Goal: Task Accomplishment & Management: Complete application form

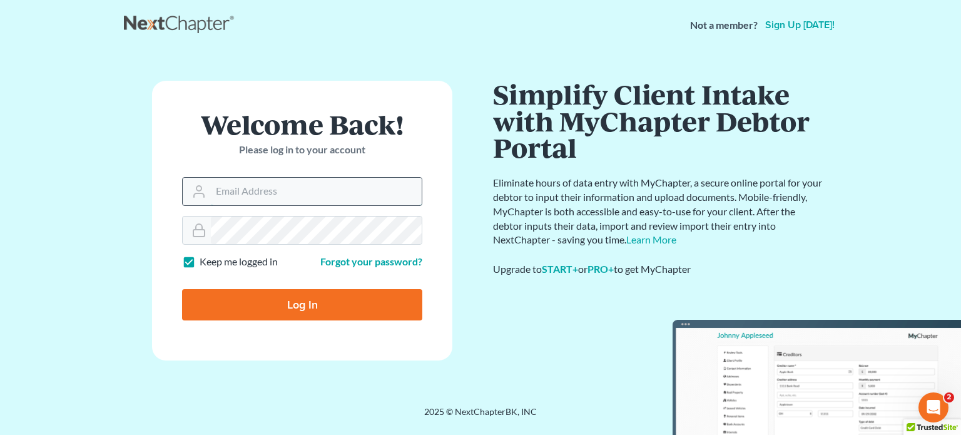
click at [284, 189] on input "Email Address" at bounding box center [316, 192] width 211 height 28
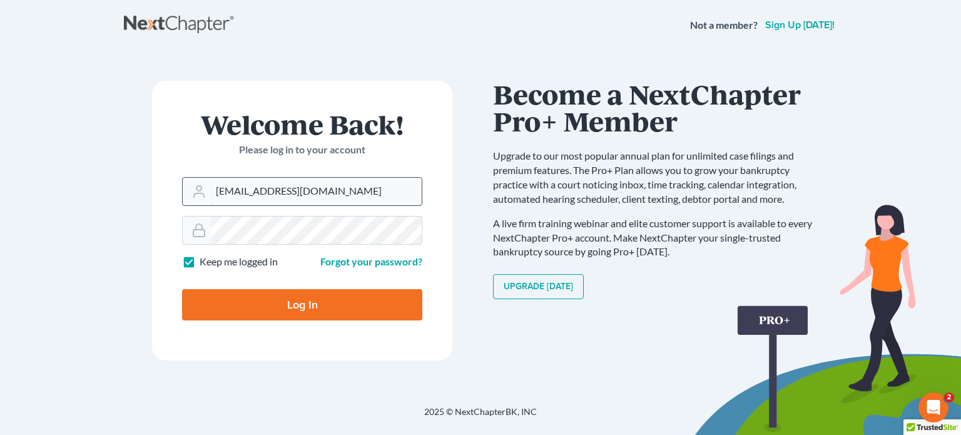
type input "carverfarrowesq@gmail.com"
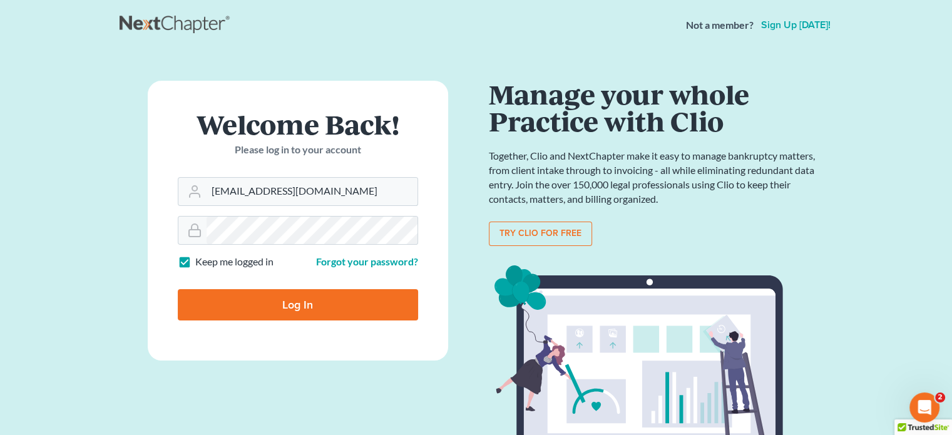
click at [292, 300] on input "Log In" at bounding box center [298, 304] width 240 height 31
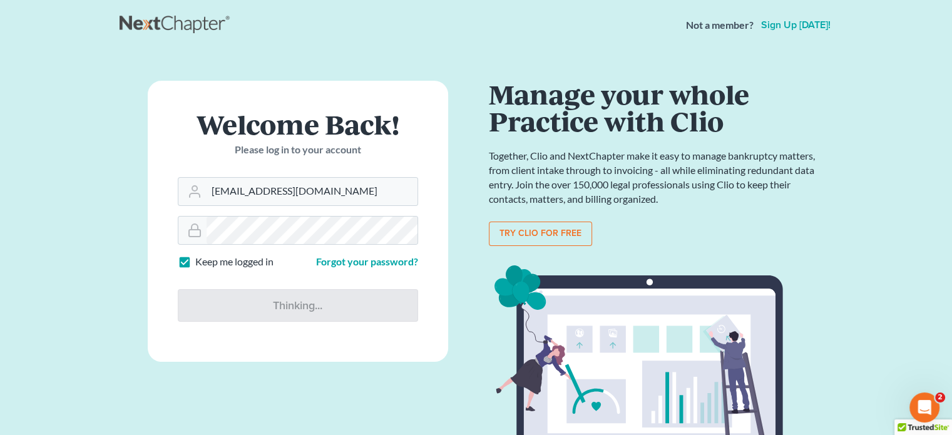
type input "Thinking..."
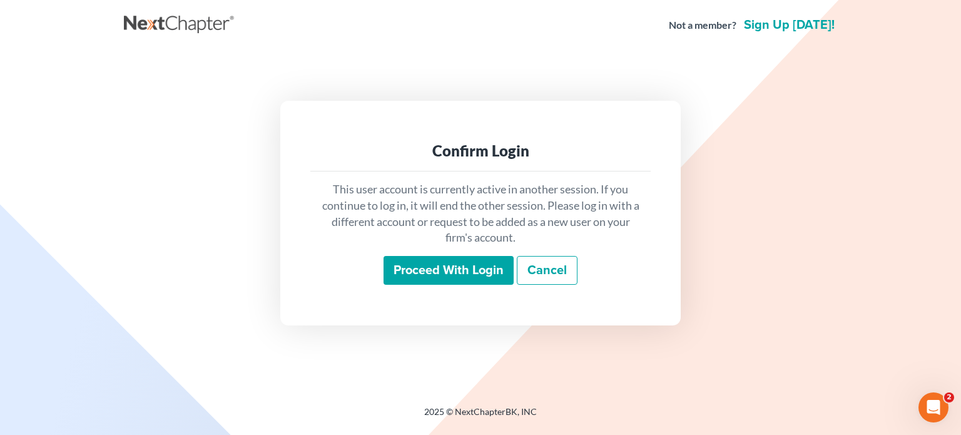
click at [479, 274] on input "Proceed with login" at bounding box center [449, 270] width 130 height 29
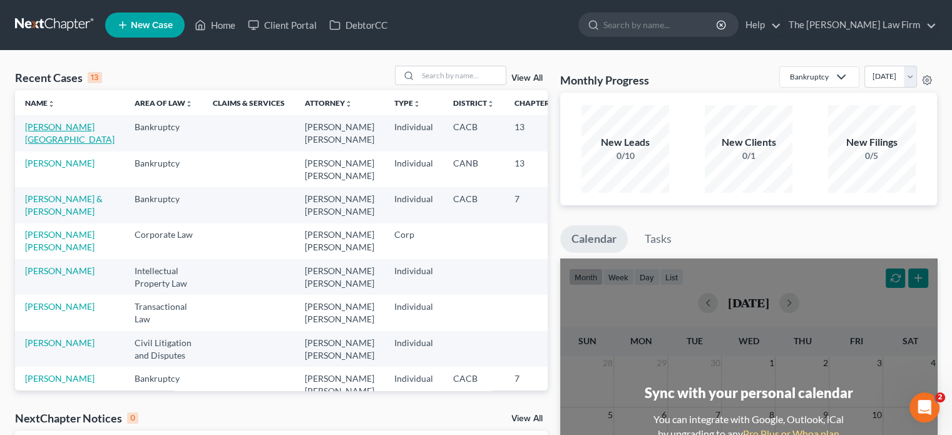
click at [32, 128] on link "Hawkins, Yolanda" at bounding box center [70, 132] width 90 height 23
select select "3"
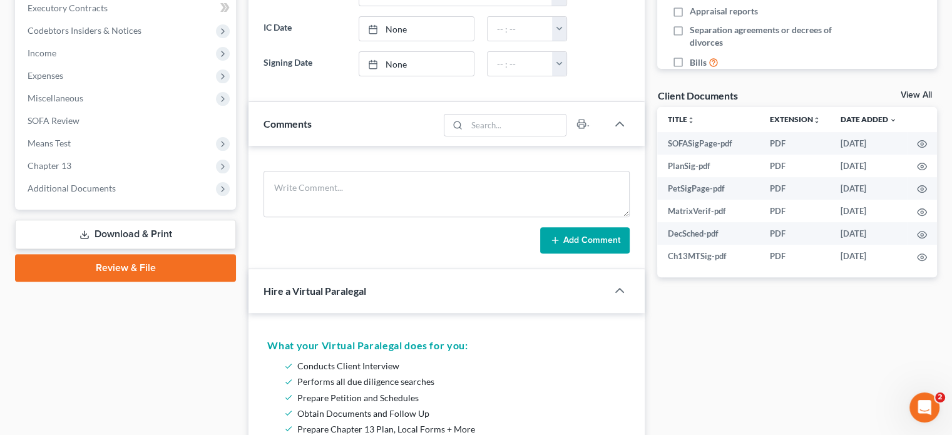
scroll to position [438, 0]
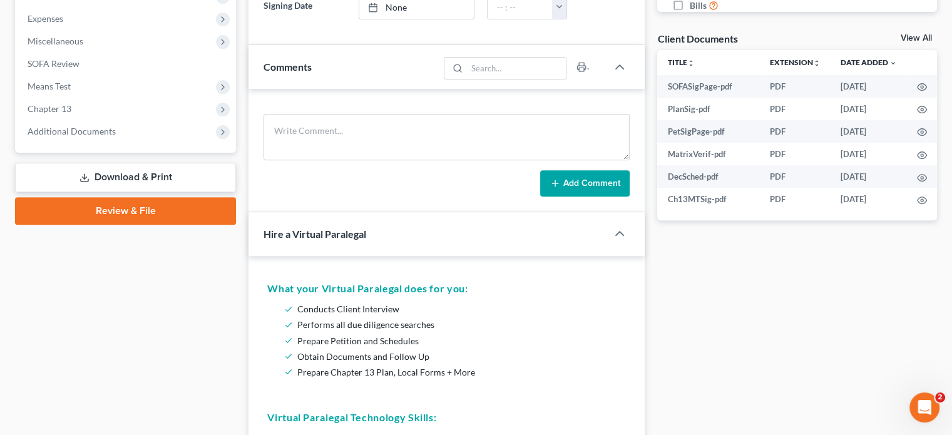
click at [111, 212] on link "Review & File" at bounding box center [125, 211] width 221 height 28
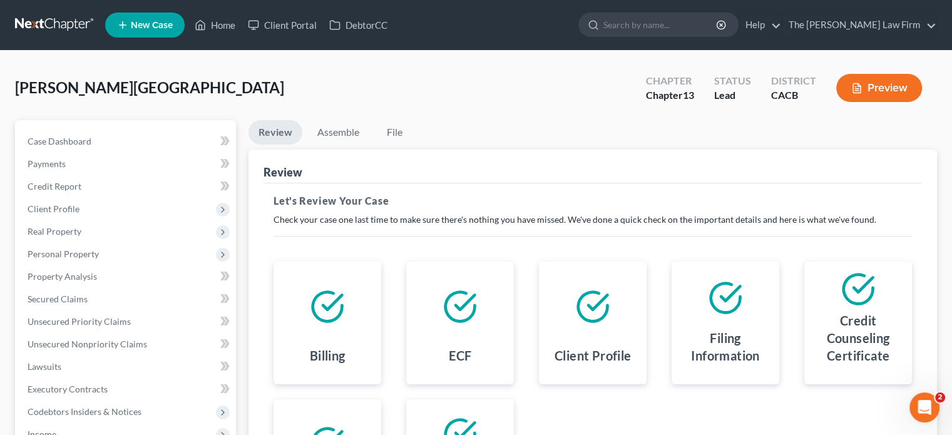
scroll to position [274, 0]
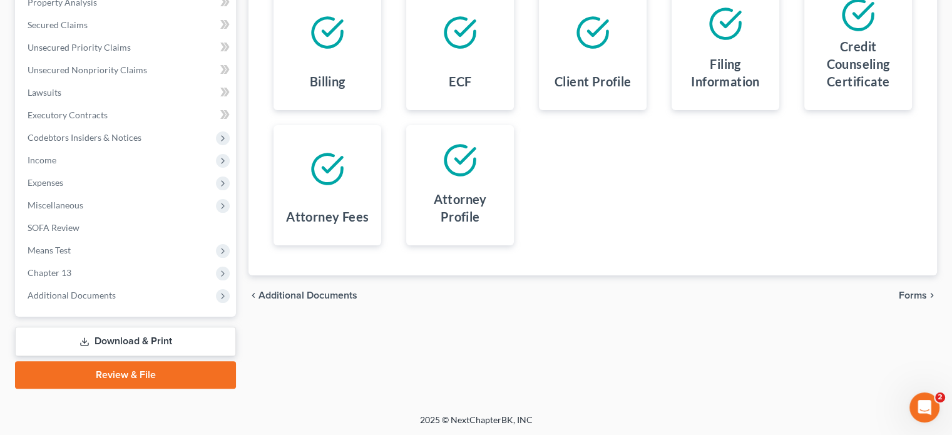
click at [926, 294] on span "Forms" at bounding box center [913, 295] width 28 height 10
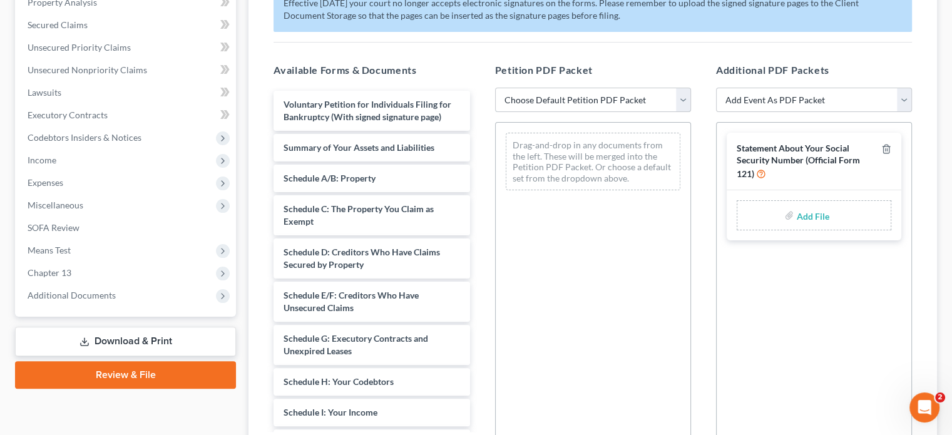
click at [571, 98] on select "Choose Default Petition PDF Packet Complete Bankruptcy Petition (all forms and …" at bounding box center [593, 100] width 196 height 25
select select "0"
click at [495, 88] on select "Choose Default Petition PDF Packet Complete Bankruptcy Petition (all forms and …" at bounding box center [593, 100] width 196 height 25
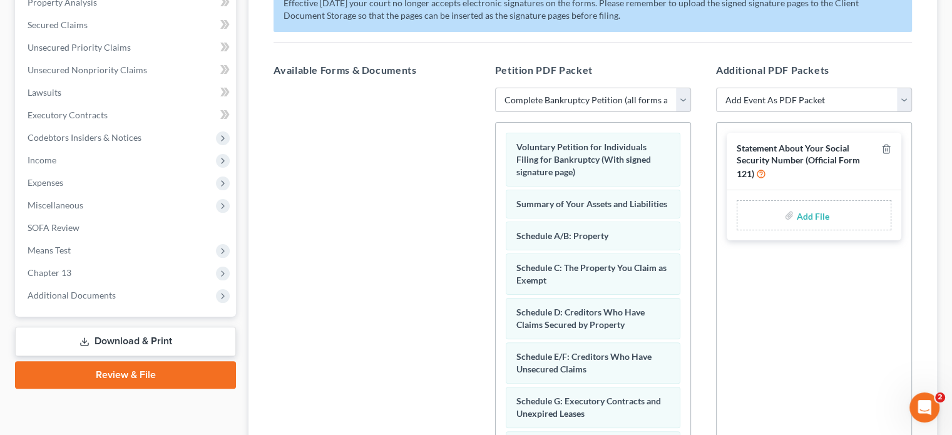
click at [817, 217] on input "file" at bounding box center [811, 215] width 30 height 23
type input "C:\fakepath\SSNsigned.pdf"
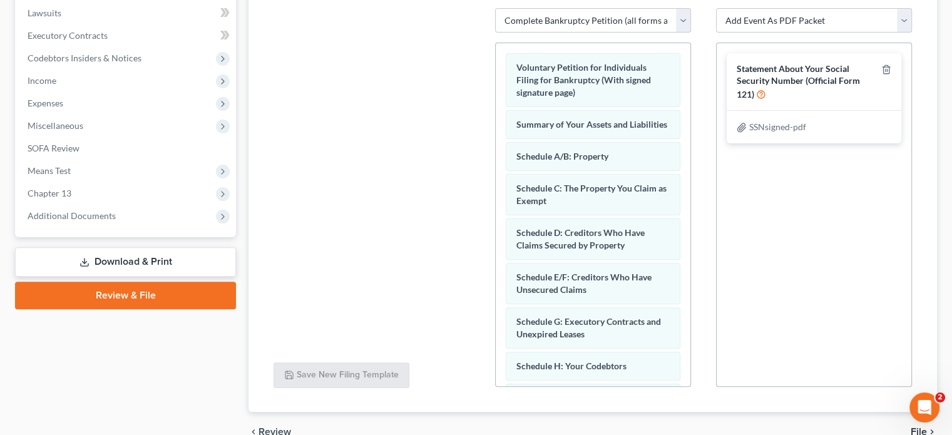
scroll to position [417, 0]
